Goal: Check status

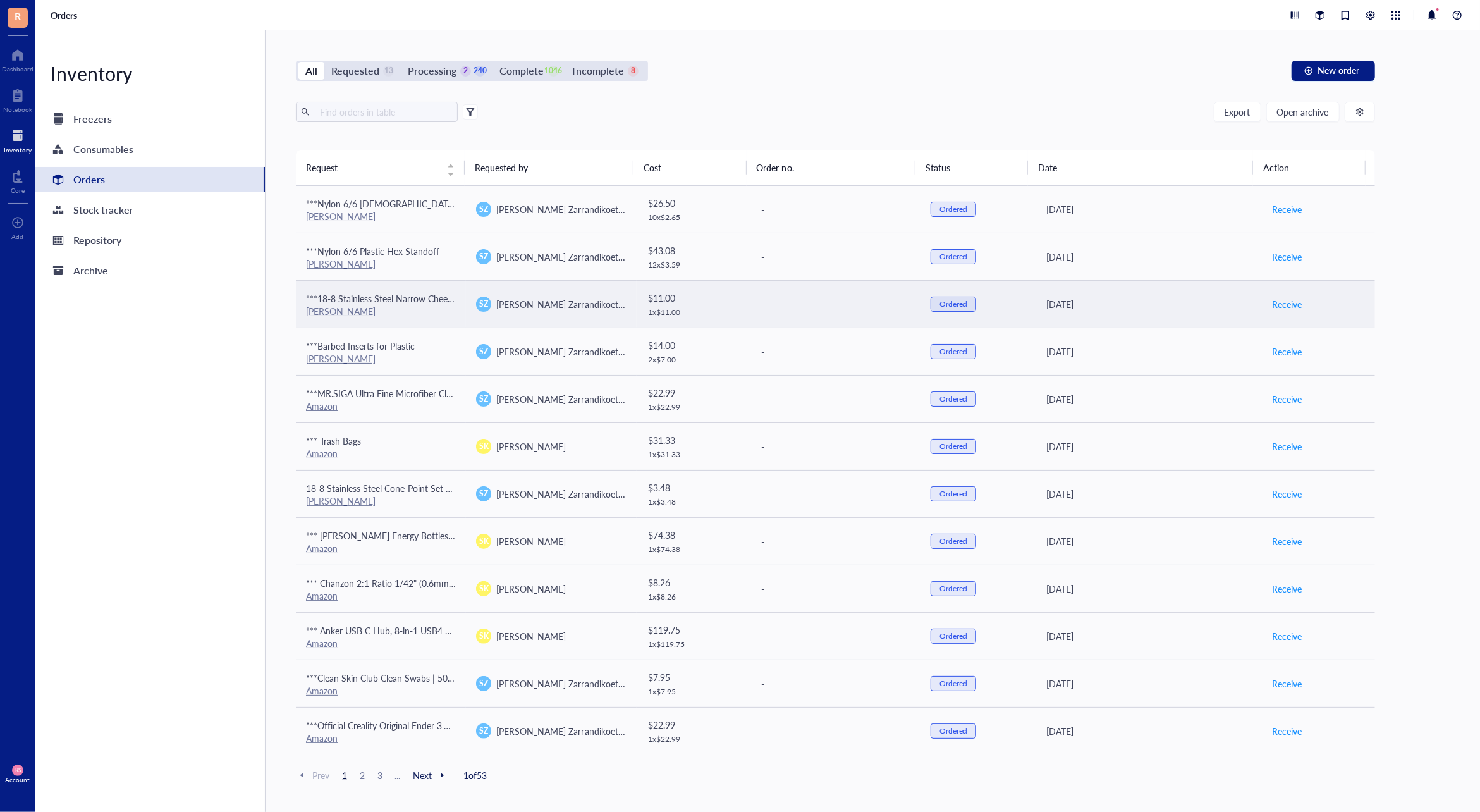
click at [570, 309] on span "[PERSON_NAME] Zarrandikoetxea" at bounding box center [564, 304] width 135 height 13
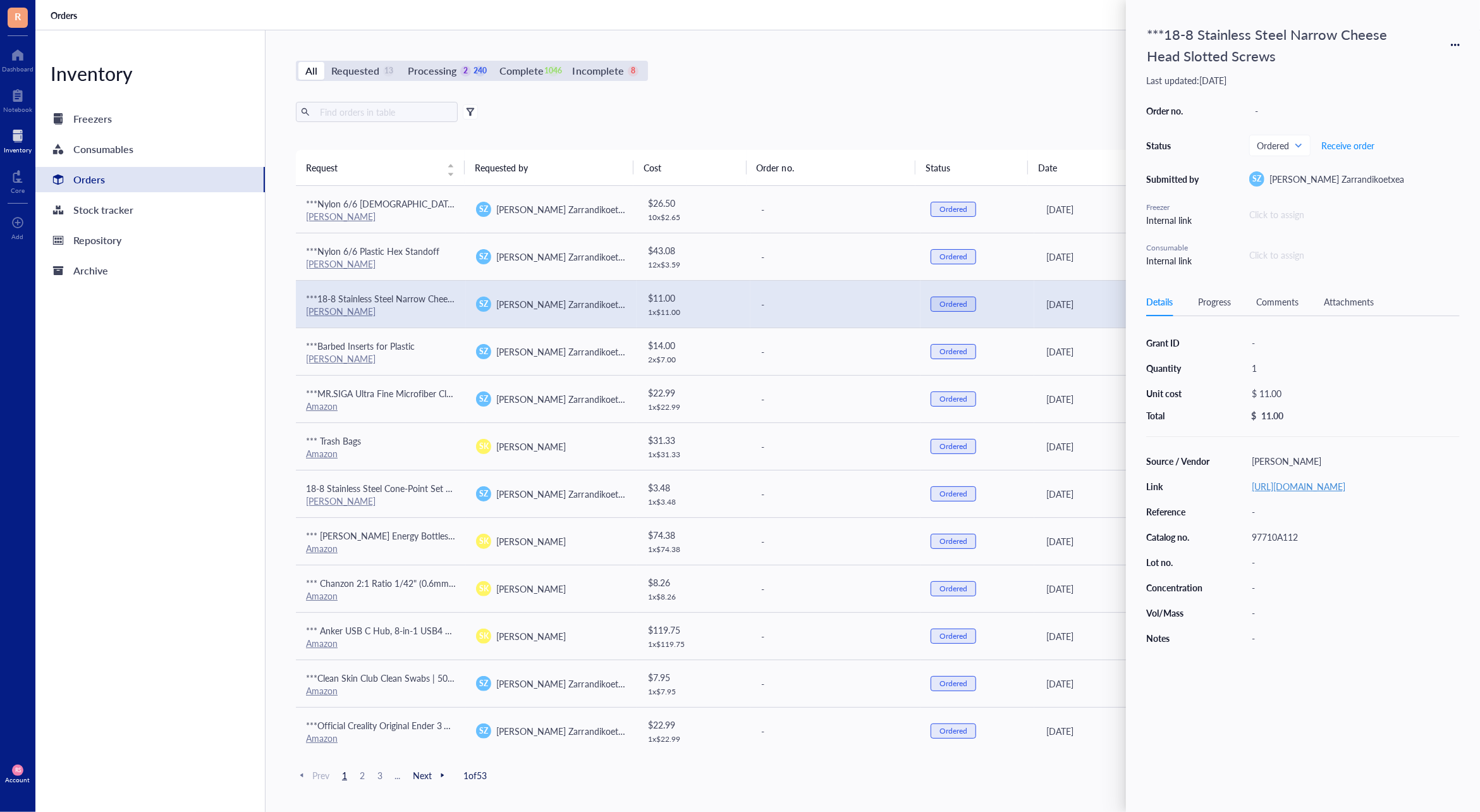
click at [1345, 480] on link "[URL][DOMAIN_NAME]" at bounding box center [1298, 486] width 93 height 13
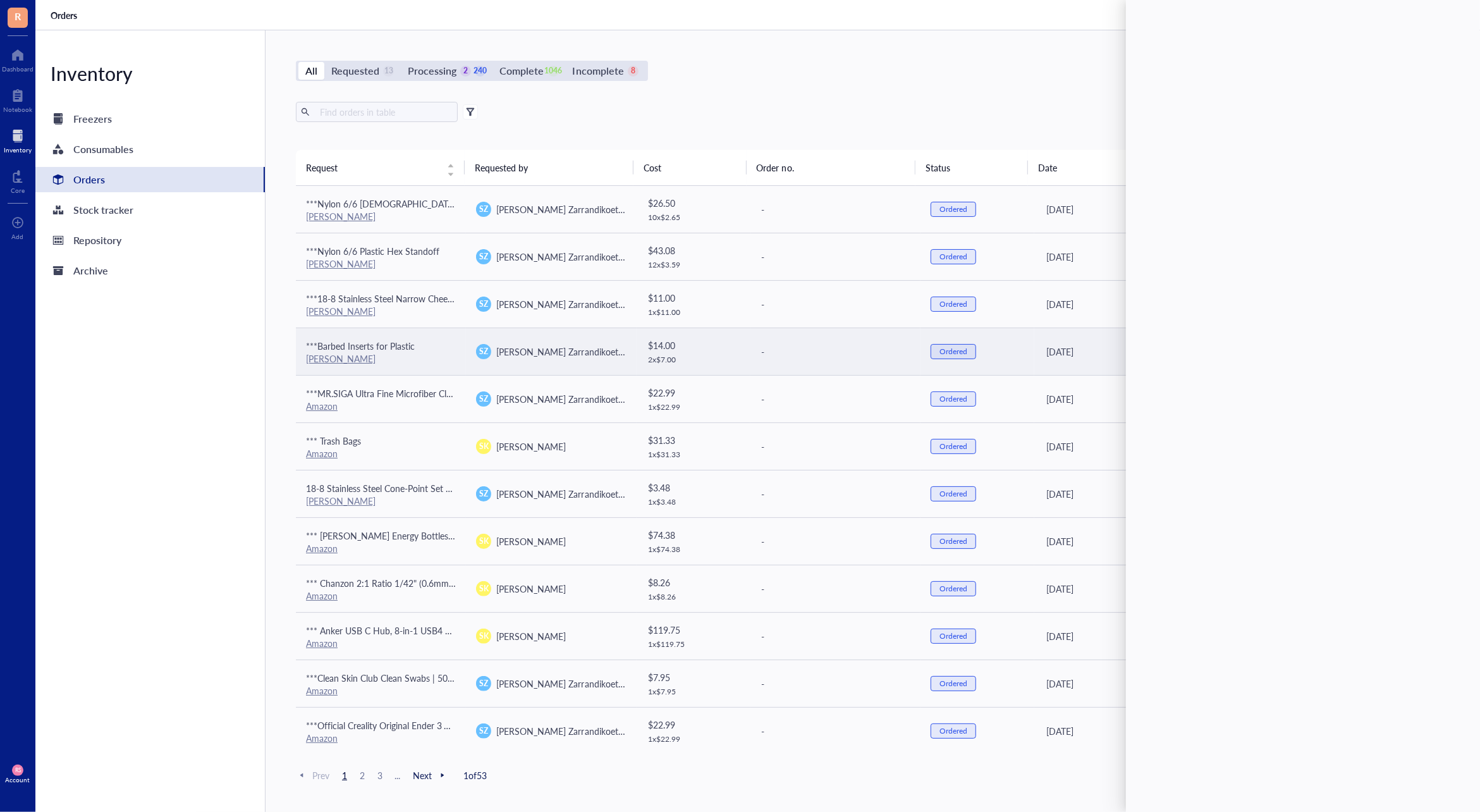
click at [562, 369] on td "SZ [PERSON_NAME] Zarrandikoetxea" at bounding box center [551, 351] width 170 height 47
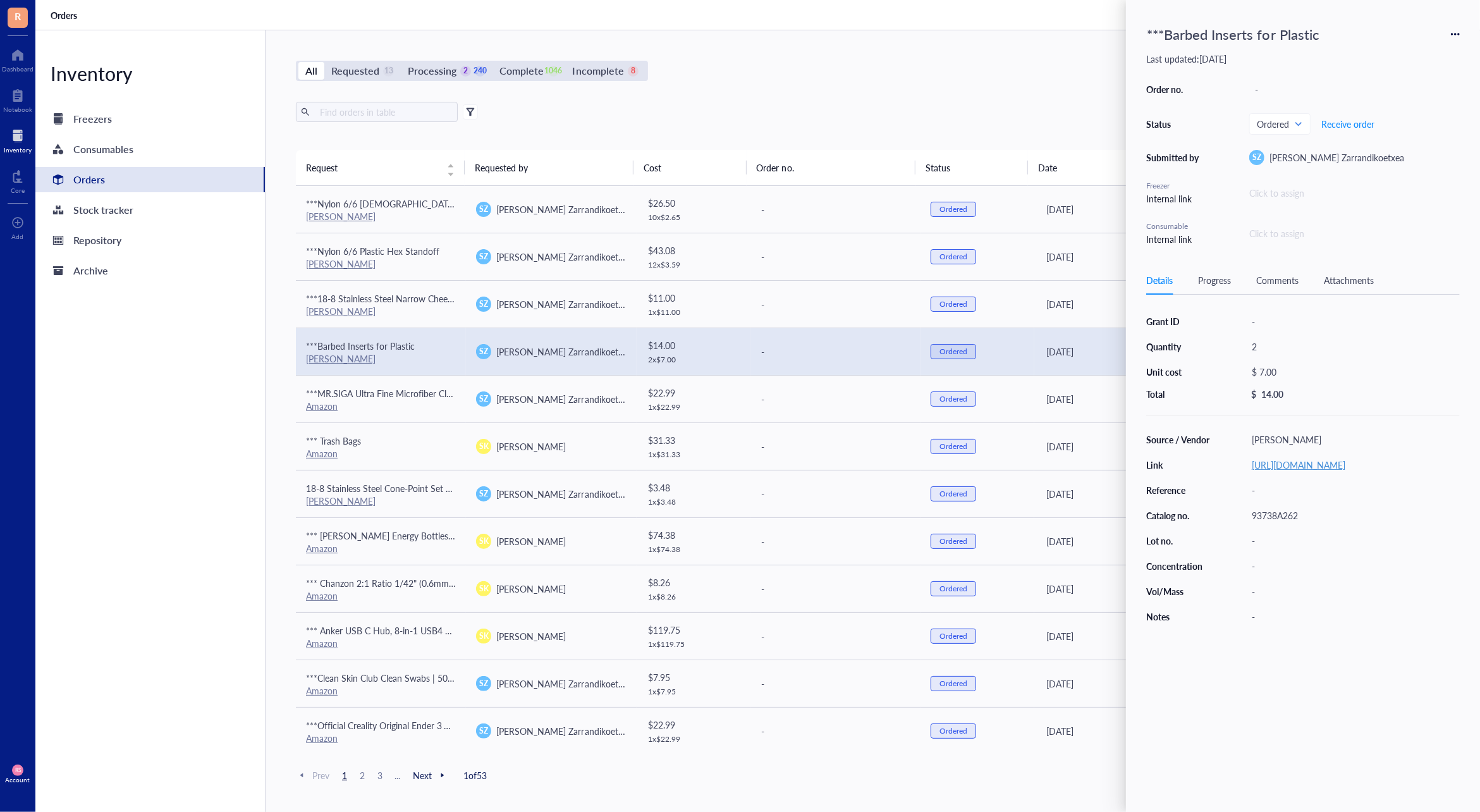
click at [1262, 460] on link "[URL][DOMAIN_NAME]" at bounding box center [1298, 464] width 93 height 13
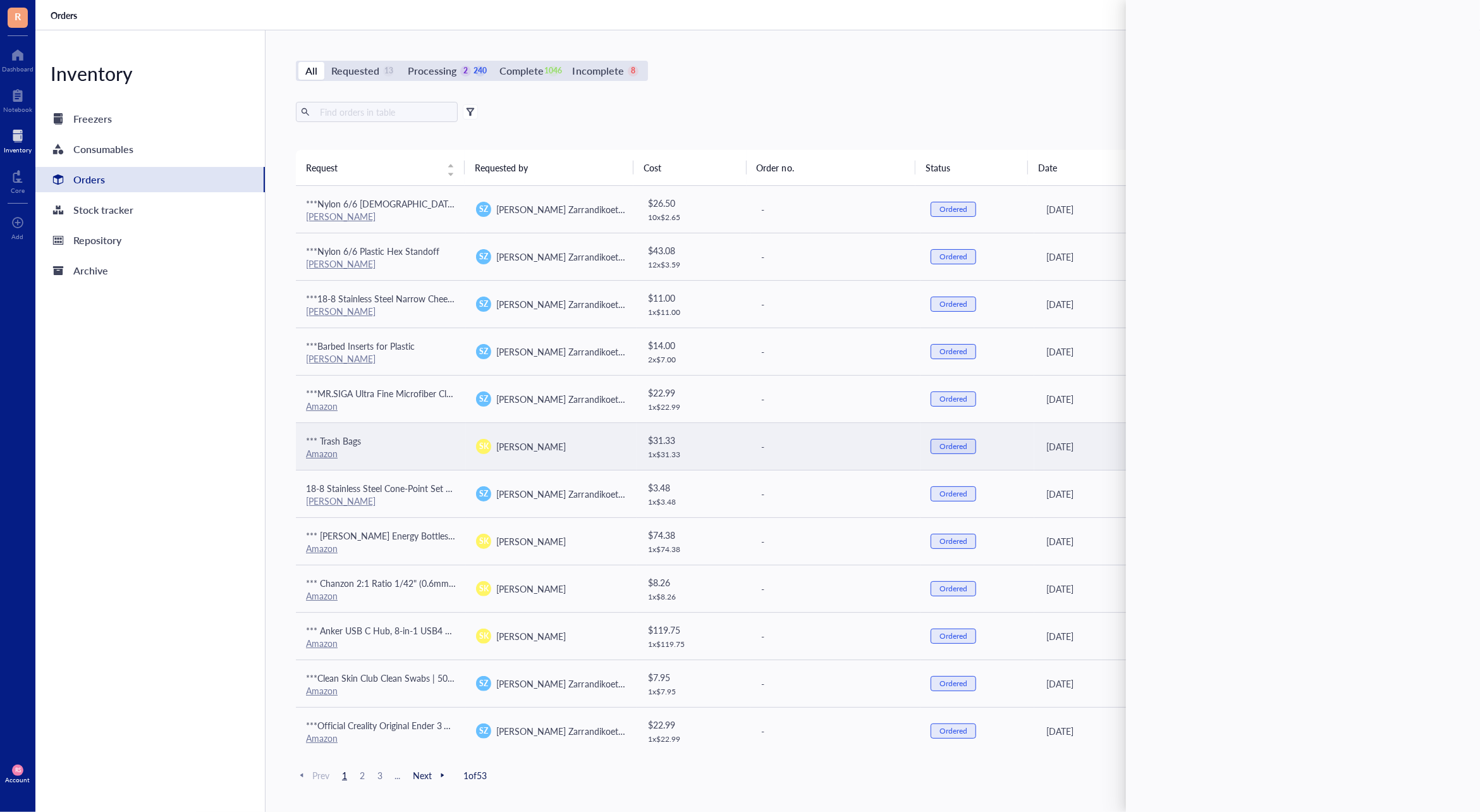
click at [544, 447] on div "SK [PERSON_NAME]" at bounding box center [551, 446] width 150 height 15
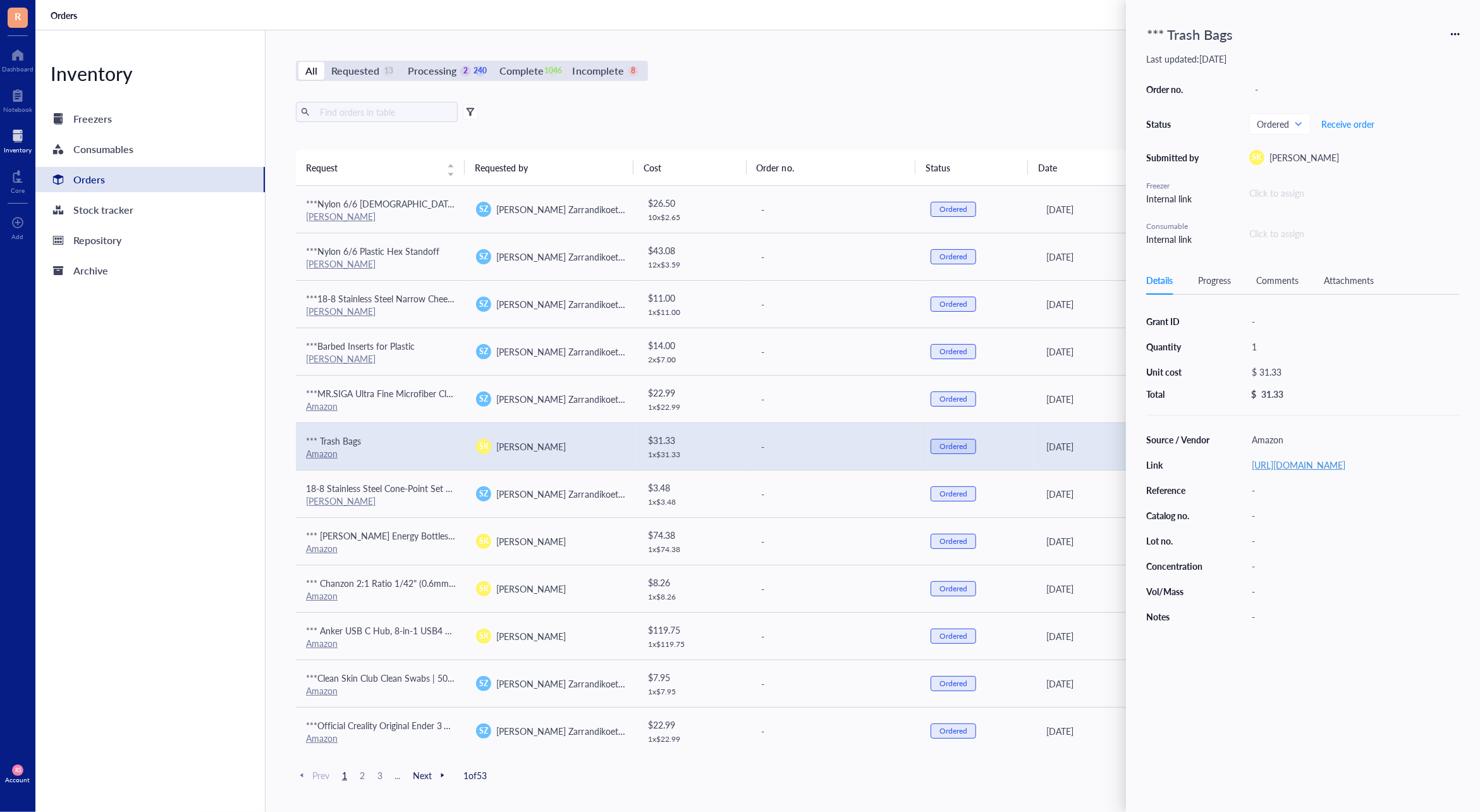
click at [1314, 471] on link "[URL][DOMAIN_NAME]" at bounding box center [1298, 464] width 93 height 13
click at [1295, 98] on div "Order no. - Status Ordered Receive order Submitted by SK [PERSON_NAME] Internal…" at bounding box center [1303, 162] width 314 height 166
click at [1300, 120] on span "Ordered" at bounding box center [1279, 124] width 44 height 12
click at [1302, 266] on div "Received" at bounding box center [1289, 268] width 35 height 14
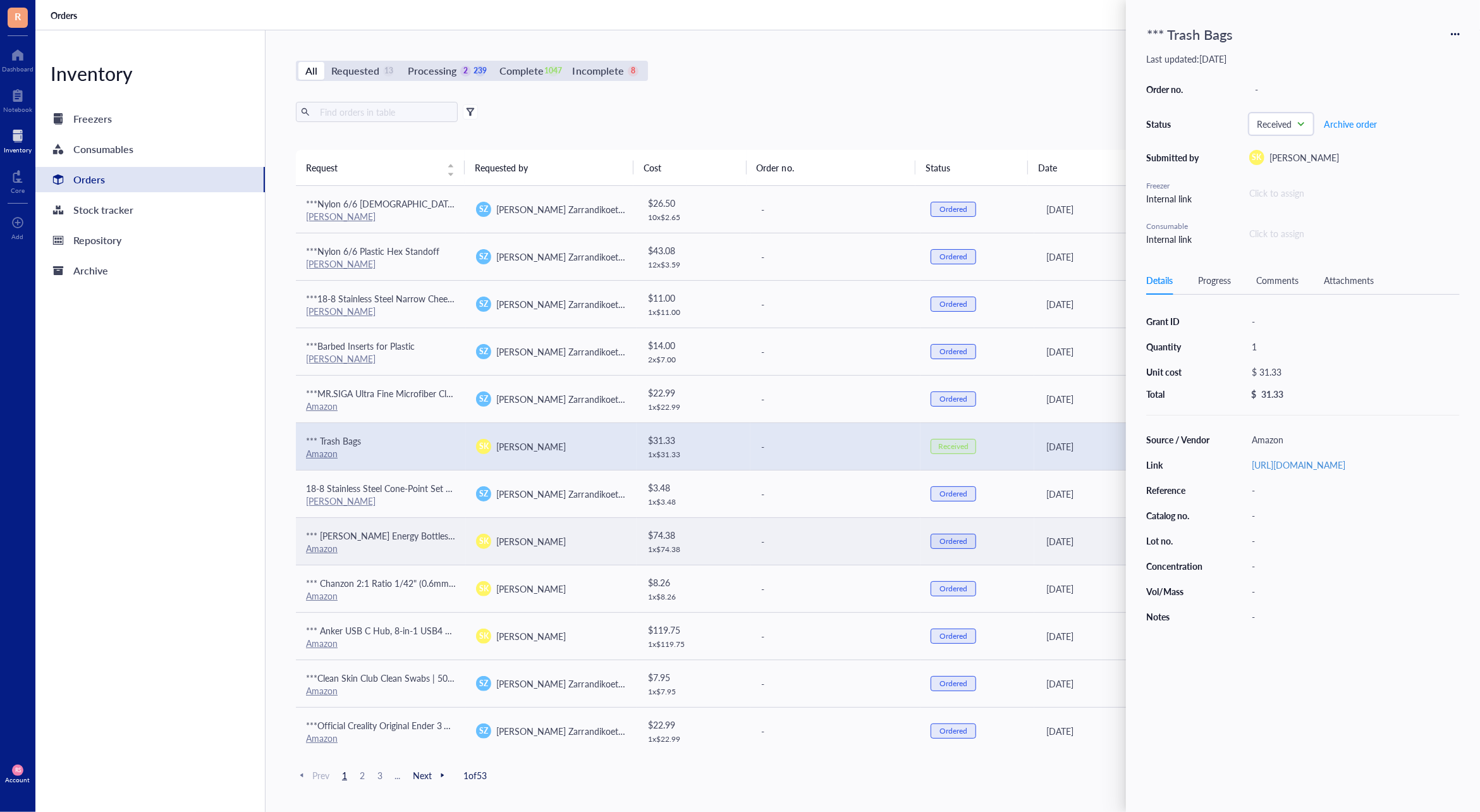
click at [585, 551] on td "SK [PERSON_NAME]" at bounding box center [551, 540] width 170 height 47
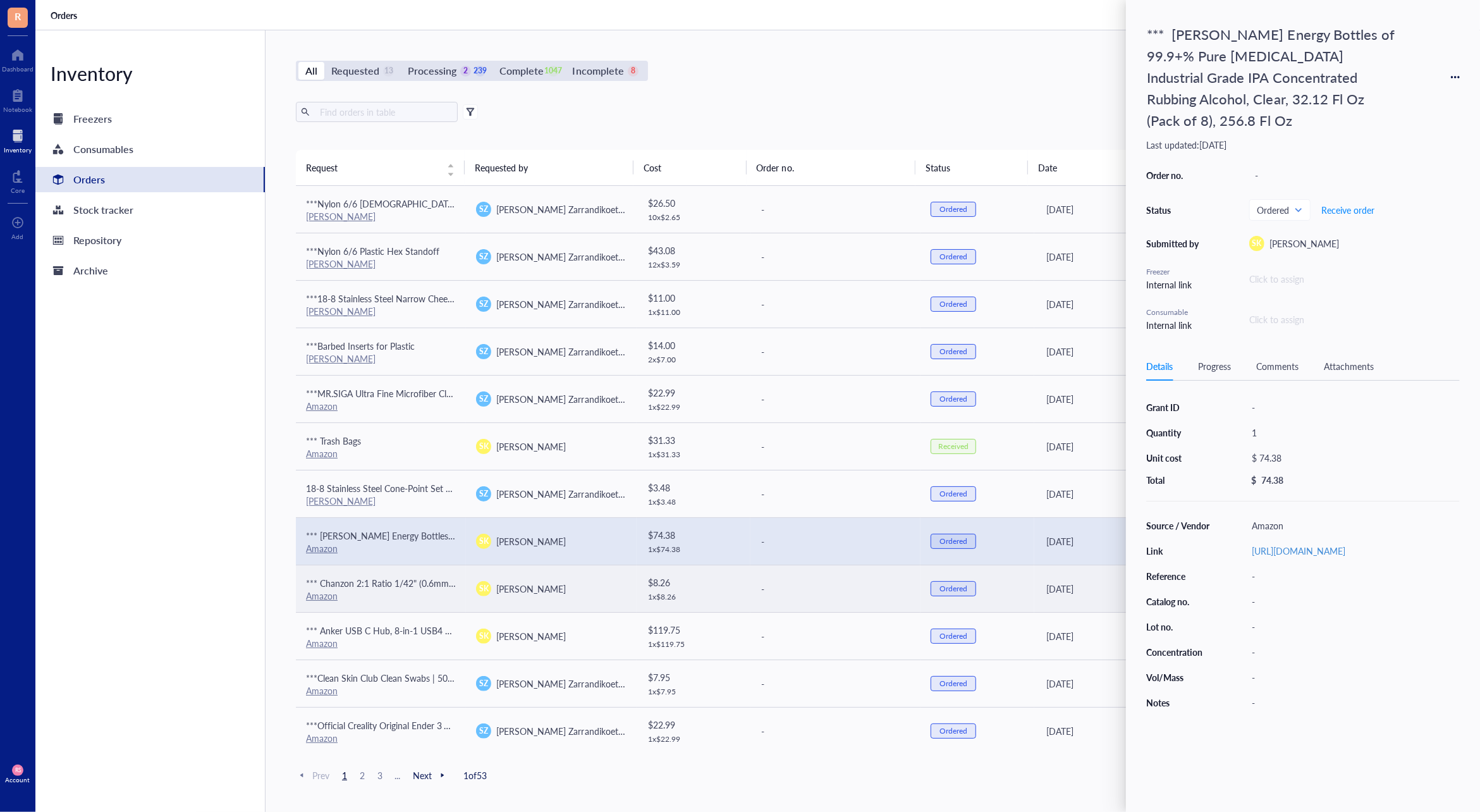
click at [568, 591] on div "SK [PERSON_NAME]" at bounding box center [551, 588] width 150 height 15
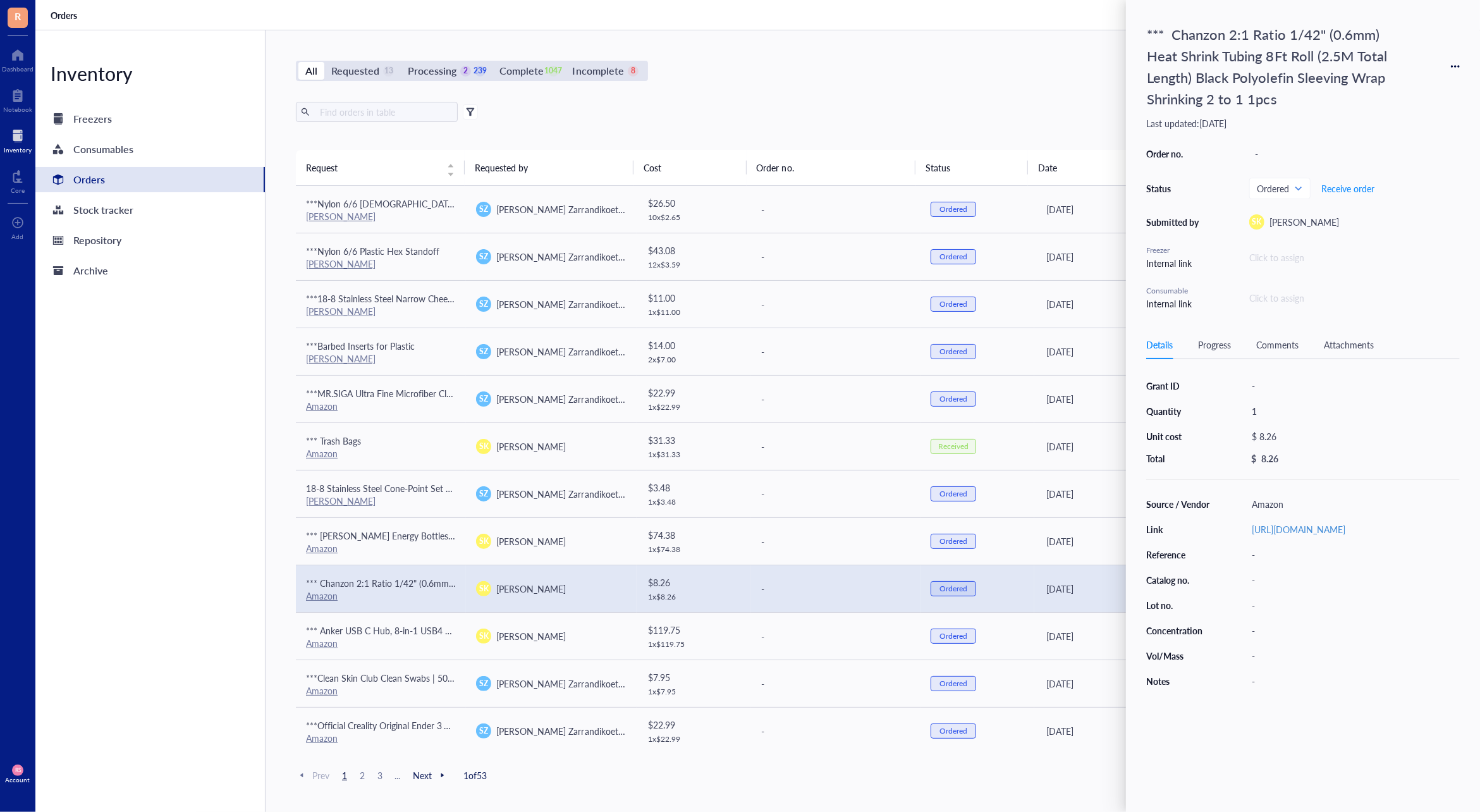
click at [929, 45] on div "All Requested 13 Processing 2 239 Complete 1047 Incomplete 8 New order Export O…" at bounding box center [835, 421] width 1140 height 781
